Goal: Navigation & Orientation: Find specific page/section

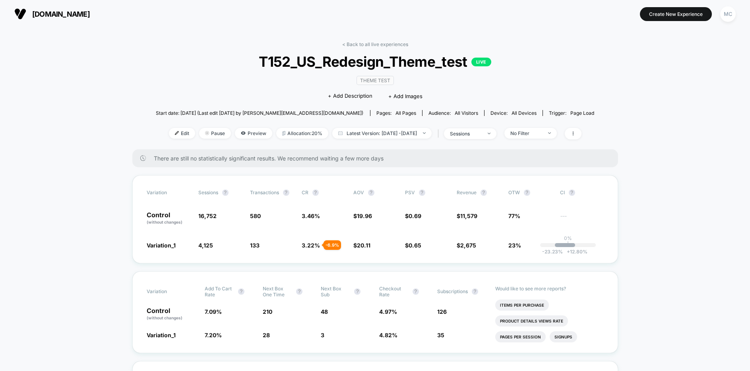
click at [589, 62] on div "< Back to all live experiences T152_US_Redesign_Theme_test LIVE Theme Test Clic…" at bounding box center [375, 95] width 439 height 108
